Goal: Task Accomplishment & Management: Manage account settings

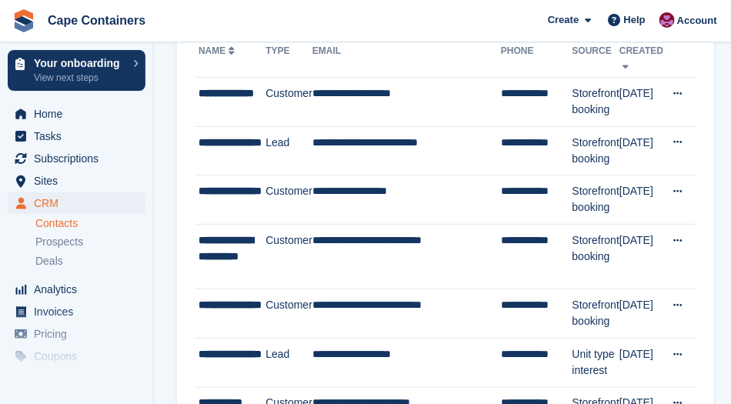
scroll to position [145, 0]
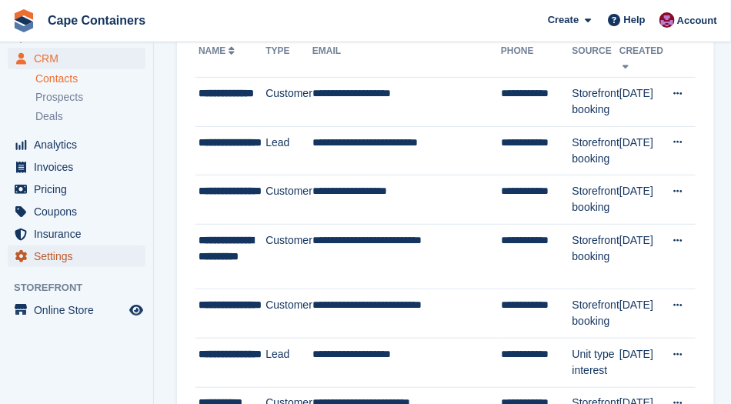
click at [42, 265] on span "Settings" at bounding box center [80, 257] width 92 height 22
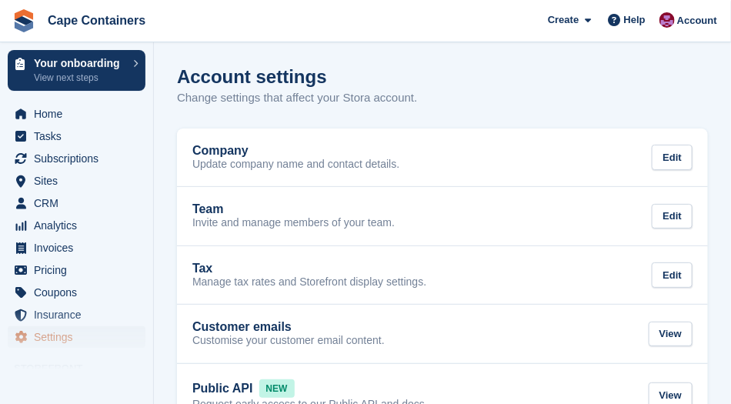
click at [39, 342] on span "Settings" at bounding box center [80, 337] width 92 height 22
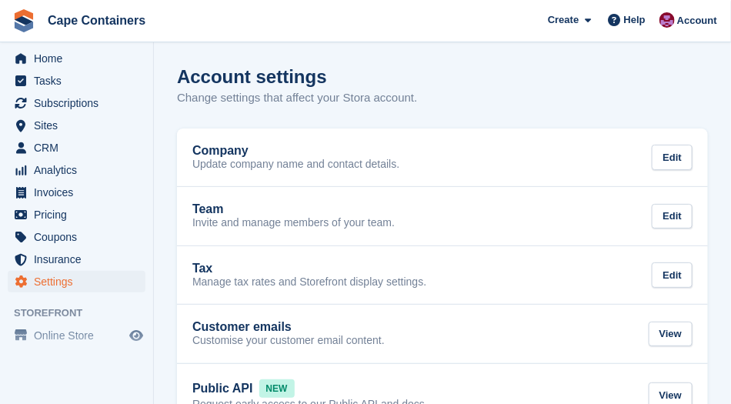
scroll to position [81, 0]
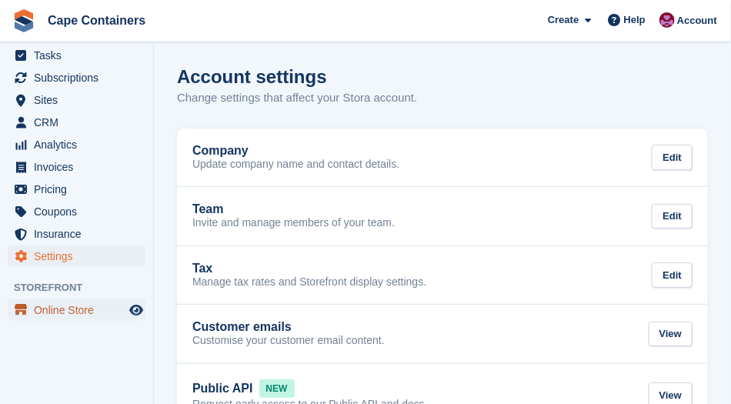
click at [48, 312] on span "Online Store" at bounding box center [80, 310] width 92 height 22
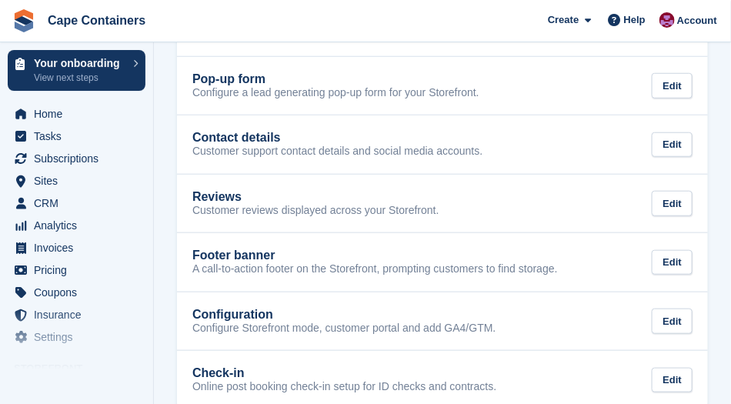
scroll to position [334, 0]
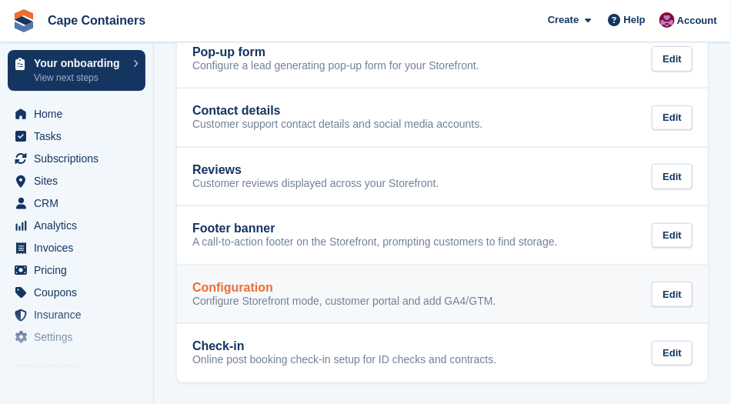
click at [218, 296] on p "Configure Storefront mode, customer portal and add GA4/GTM." at bounding box center [344, 302] width 304 height 14
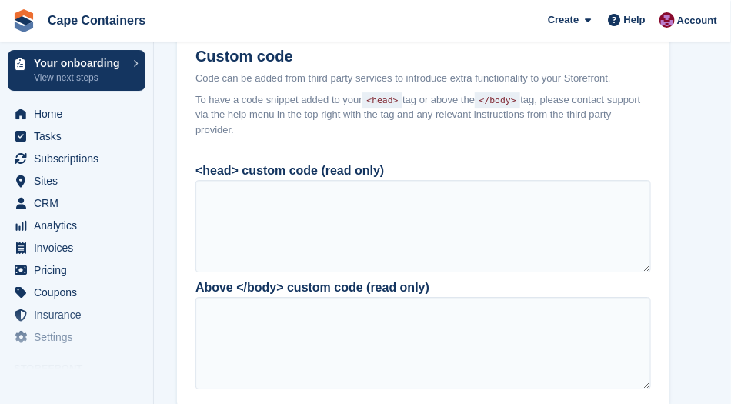
scroll to position [1430, 0]
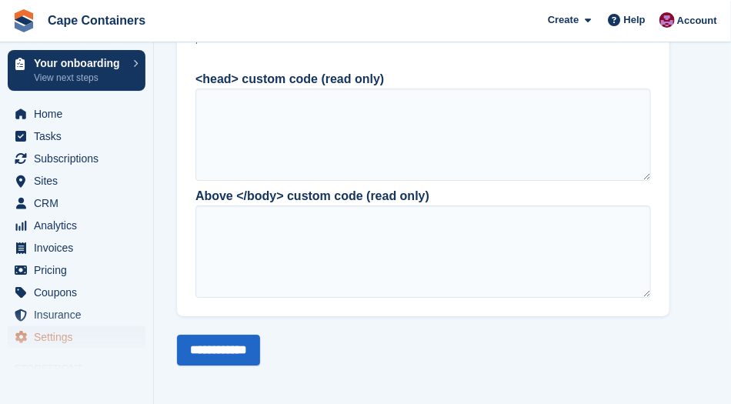
click at [43, 346] on span "Settings" at bounding box center [80, 337] width 92 height 22
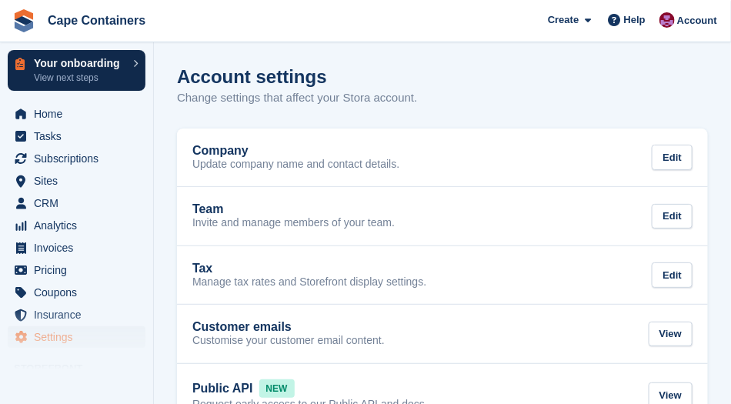
click at [58, 71] on p "View next steps" at bounding box center [80, 78] width 92 height 14
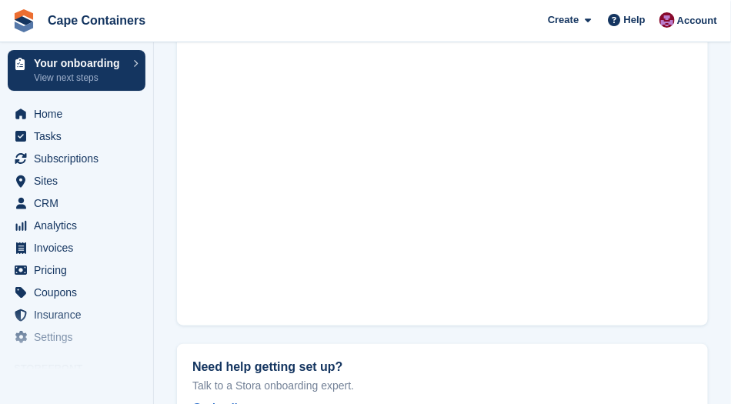
scroll to position [144, 0]
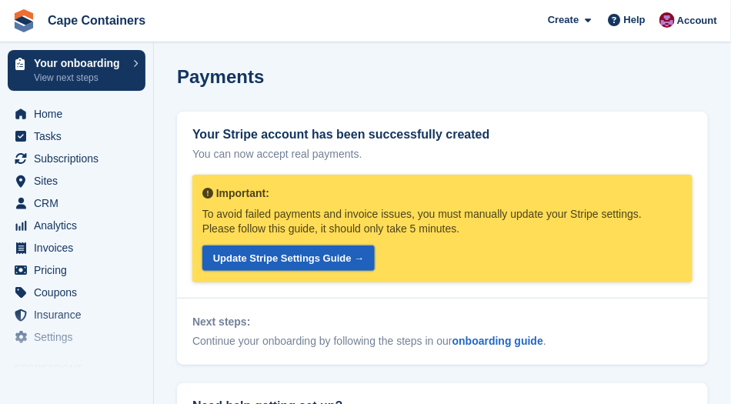
click at [279, 258] on link "Update Stripe Settings Guide →" at bounding box center [288, 258] width 172 height 25
